Goal: Task Accomplishment & Management: Use online tool/utility

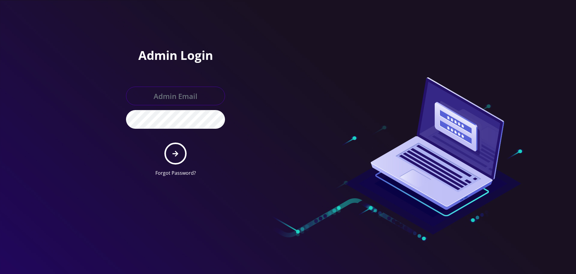
type input "allchoiceconnect@britewireless.com"
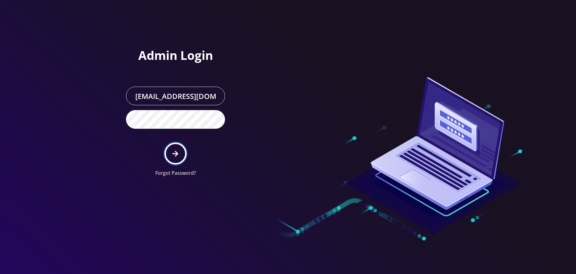
click at [177, 148] on button "submit" at bounding box center [176, 153] width 22 height 22
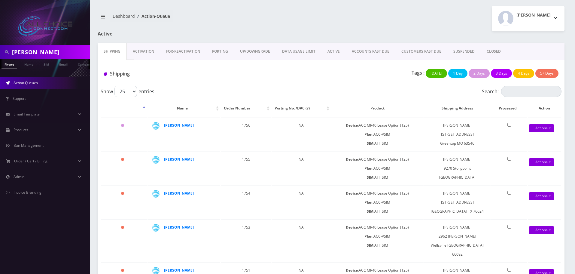
click at [40, 52] on input "Derek Mager" at bounding box center [50, 51] width 77 height 11
type input "[PERSON_NAME]"
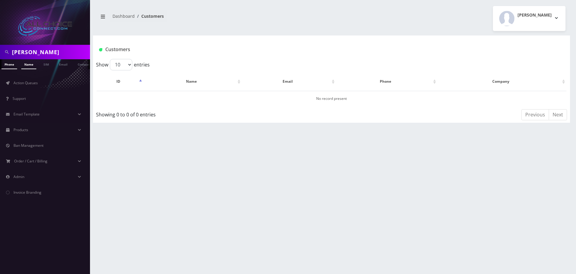
click at [27, 60] on link "Name" at bounding box center [28, 64] width 15 height 10
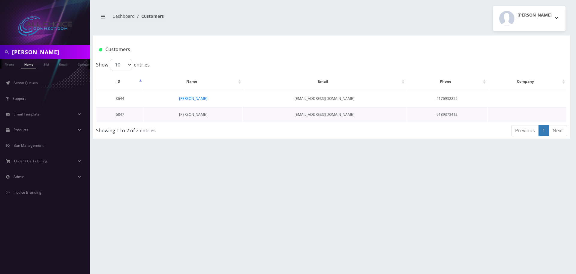
click at [203, 116] on link "[PERSON_NAME]" at bounding box center [193, 114] width 28 height 5
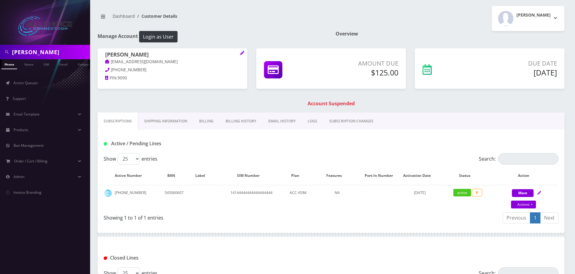
click at [210, 122] on link "Billing" at bounding box center [206, 120] width 26 height 17
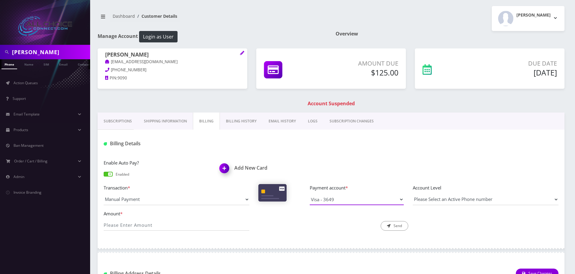
click at [337, 200] on select "Visa - 0136 Visa - 3649" at bounding box center [357, 198] width 94 height 11
click at [189, 224] on input "Amount *" at bounding box center [177, 224] width 146 height 11
type input "125"
click at [396, 226] on button "Send" at bounding box center [394, 226] width 28 height 10
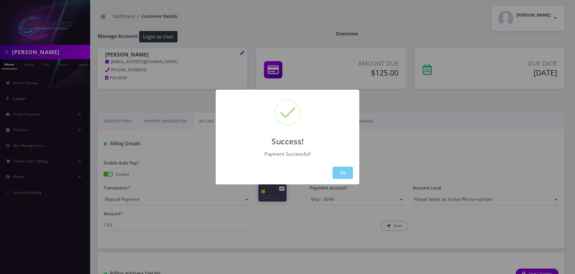
click at [337, 171] on button "OK" at bounding box center [342, 172] width 20 height 12
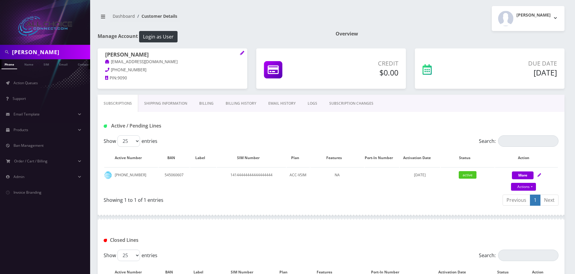
click at [41, 46] on div "[PERSON_NAME]" at bounding box center [45, 52] width 90 height 14
click at [37, 51] on input "[PERSON_NAME]" at bounding box center [50, 51] width 77 height 11
type input "[PERSON_NAME]"
click at [31, 66] on link "Name" at bounding box center [28, 64] width 15 height 10
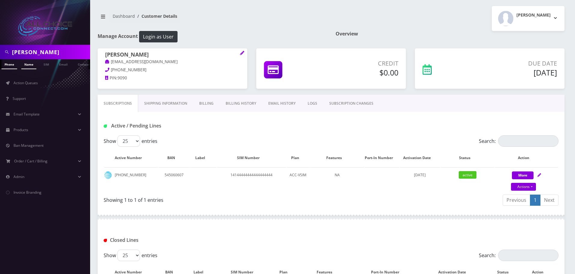
click at [26, 66] on link "Name" at bounding box center [28, 64] width 15 height 10
click at [33, 64] on link "Name" at bounding box center [28, 64] width 15 height 10
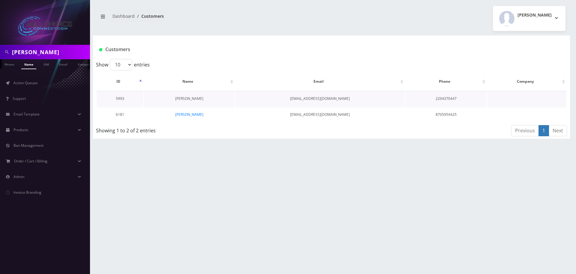
click at [193, 99] on link "[PERSON_NAME]" at bounding box center [189, 98] width 28 height 5
click at [191, 98] on link "[PERSON_NAME]" at bounding box center [189, 98] width 28 height 5
